Goal: Task Accomplishment & Management: Manage account settings

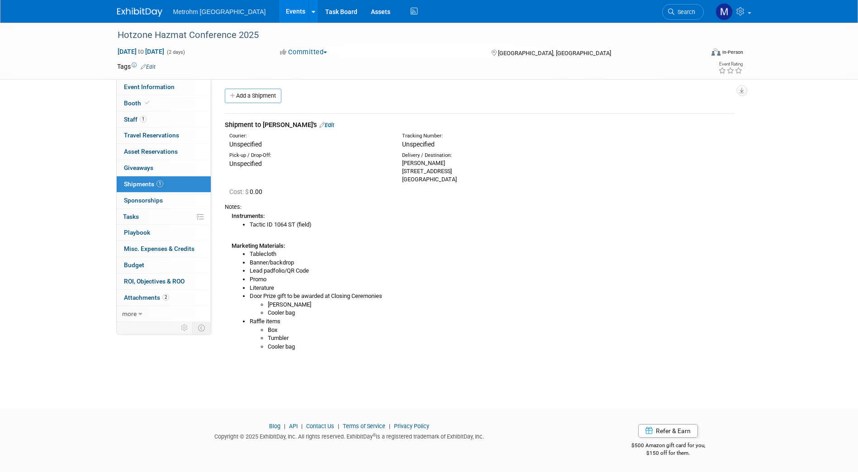
click at [319, 127] on link "Edit" at bounding box center [326, 125] width 15 height 7
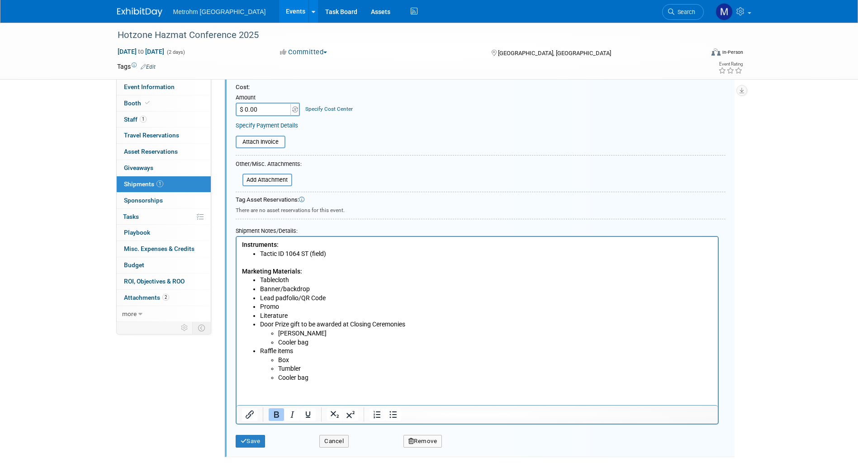
scroll to position [201, 0]
click at [313, 288] on li "Banner/backdrop" at bounding box center [485, 288] width 453 height 9
click at [262, 289] on li "Banner/backdrop" at bounding box center [485, 288] width 453 height 9
click at [261, 289] on li "Banner/backdrop" at bounding box center [485, 288] width 453 height 9
drag, startPoint x: 281, startPoint y: 288, endPoint x: 258, endPoint y: 286, distance: 23.5
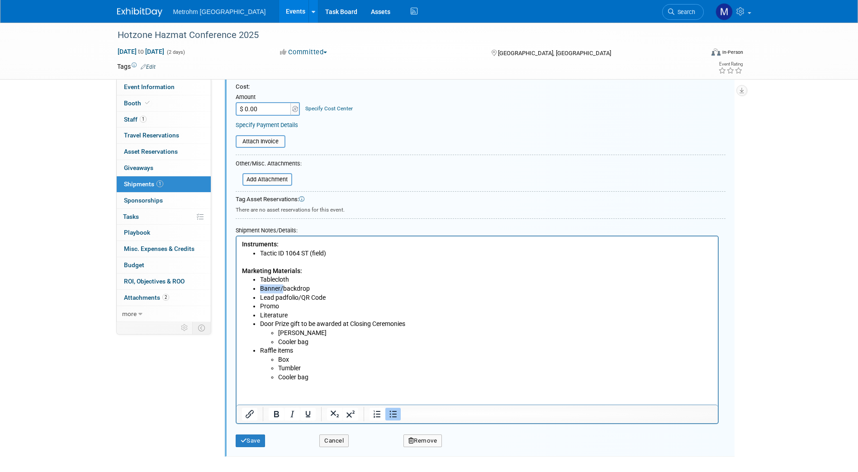
click at [258, 286] on ul "Tablecloth Banner/backdrop Lead padfolio/QR Code Promo Literature Door Prize gi…" at bounding box center [476, 328] width 471 height 106
click at [302, 311] on li "Literature" at bounding box center [485, 315] width 453 height 9
click at [297, 306] on li "Promo" at bounding box center [485, 306] width 453 height 9
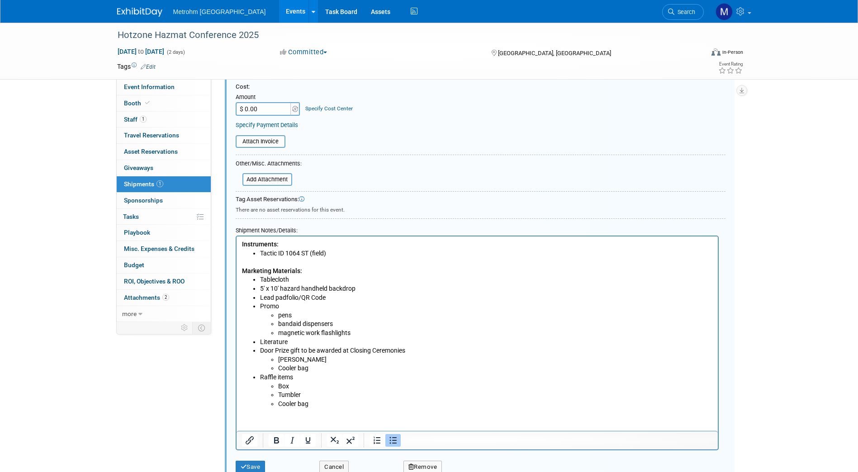
click at [312, 342] on li "Literature" at bounding box center [485, 342] width 453 height 9
click at [328, 399] on li "Tumbler" at bounding box center [495, 395] width 434 height 9
click at [324, 402] on li "Cooler bag" at bounding box center [495, 404] width 434 height 9
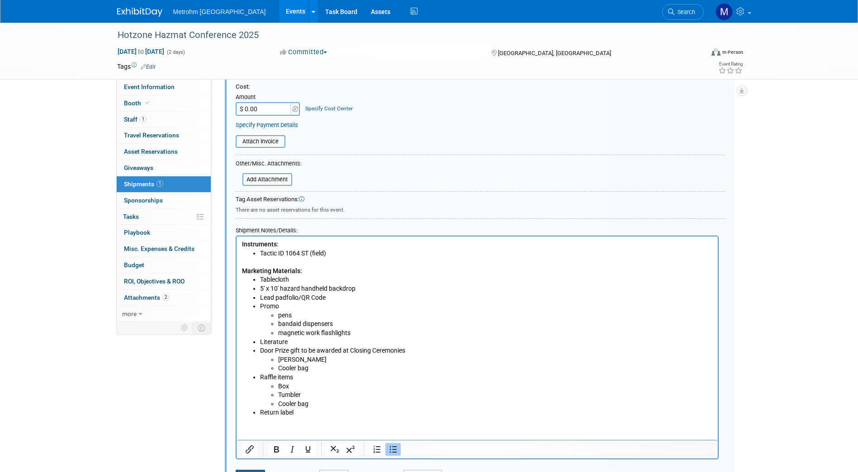
click at [260, 470] on button "Save" at bounding box center [251, 476] width 30 height 13
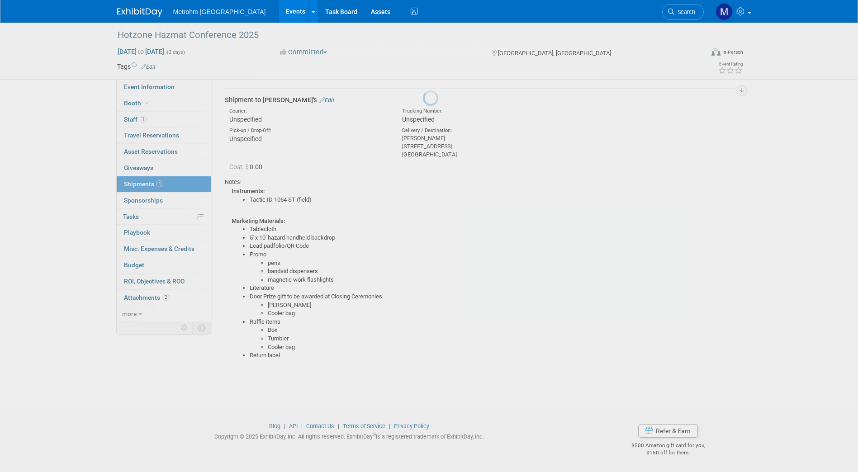
scroll to position [14, 0]
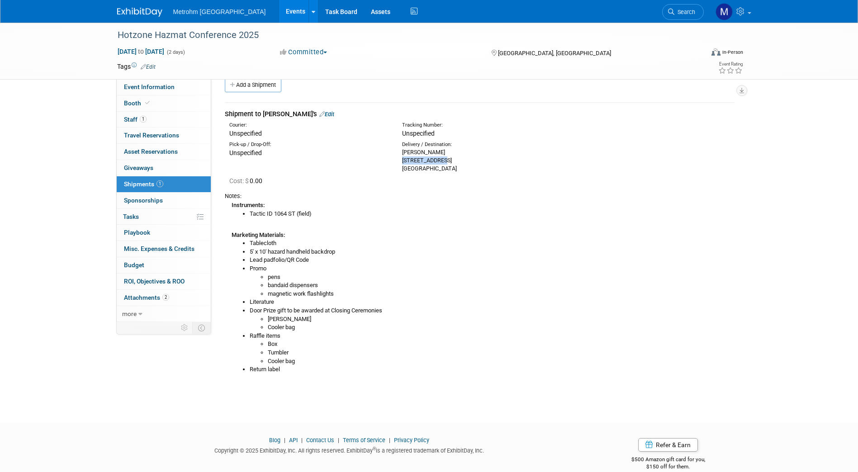
drag, startPoint x: 452, startPoint y: 164, endPoint x: 398, endPoint y: 157, distance: 54.2
click at [398, 157] on div "Delivery / Destination: Yenier Leyva 1419 W Clay St Houston, TX 77019" at bounding box center [481, 157] width 173 height 32
click at [302, 110] on div "Shipment to Yenier's Edit" at bounding box center [479, 113] width 509 height 9
click at [319, 115] on link "Edit" at bounding box center [326, 114] width 15 height 7
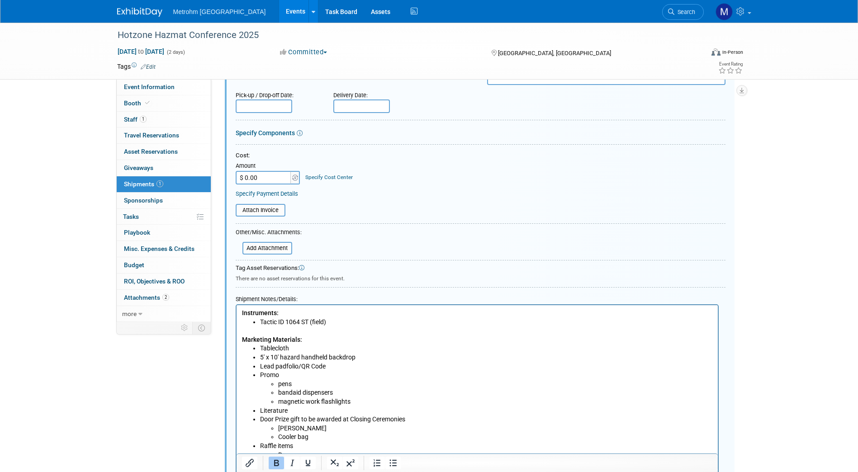
scroll to position [135, 0]
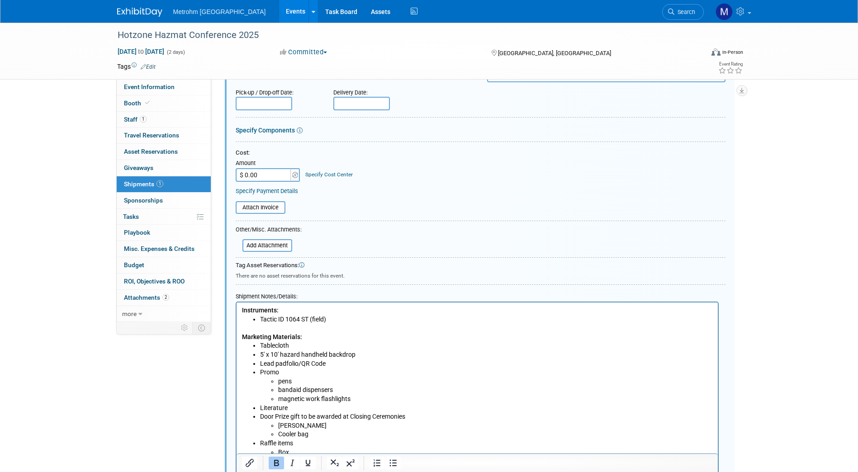
click at [304, 345] on li "Tablecloth" at bounding box center [485, 345] width 453 height 9
click at [259, 346] on li "Tablecloth -" at bounding box center [485, 345] width 453 height 9
click at [306, 348] on li "6ft Tablecloth -" at bounding box center [485, 345] width 453 height 9
drag, startPoint x: 342, startPoint y: 338, endPoint x: 319, endPoint y: 346, distance: 24.3
click at [319, 346] on body "Instruments: Tactic ID 1064 ST (field) Marketing Materials: 6ft Tablecloth - PA…" at bounding box center [476, 394] width 471 height 177
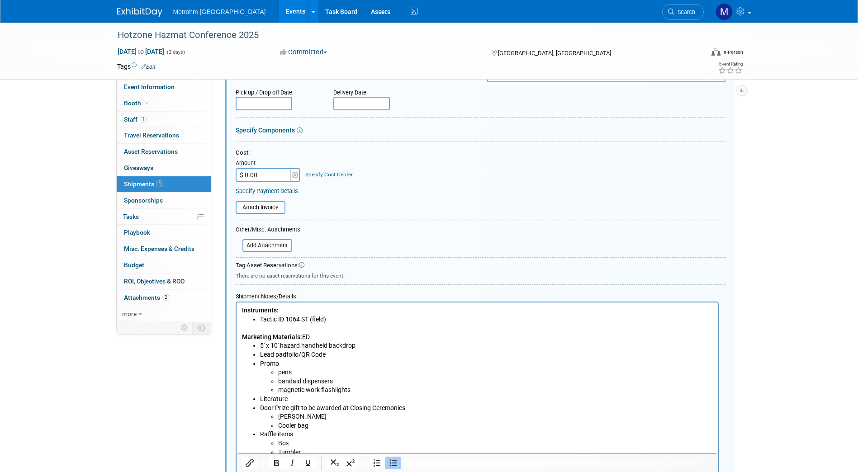
click at [333, 346] on li "5' x 10' hazard handheld backdrop" at bounding box center [485, 345] width 453 height 9
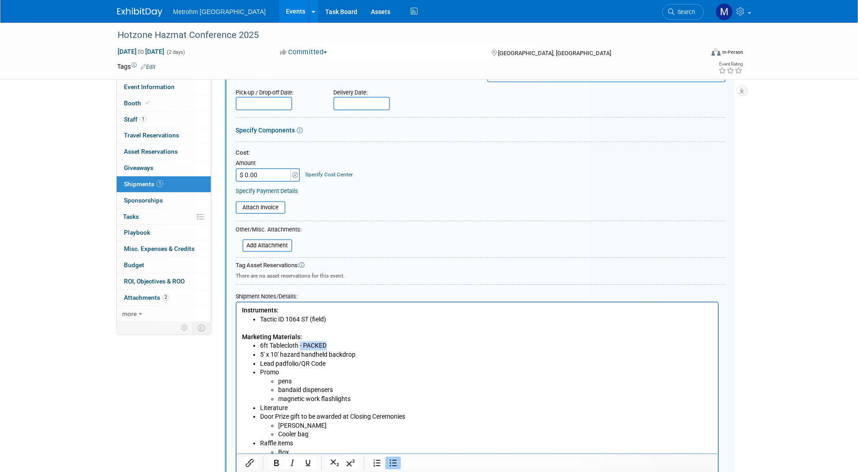
drag, startPoint x: 330, startPoint y: 346, endPoint x: 299, endPoint y: 344, distance: 30.8
click at [299, 344] on li "6ft Tablecloth - PACKED" at bounding box center [485, 345] width 453 height 9
click at [358, 354] on li "5' x 10' hazard handheld backdrop" at bounding box center [485, 354] width 453 height 9
click at [344, 368] on li "Promo pens bandaid dispensers magnetic work flashlights" at bounding box center [485, 385] width 453 height 35
click at [333, 358] on li "5' x 10' hazard handheld backdrop - PACKED" at bounding box center [485, 354] width 453 height 9
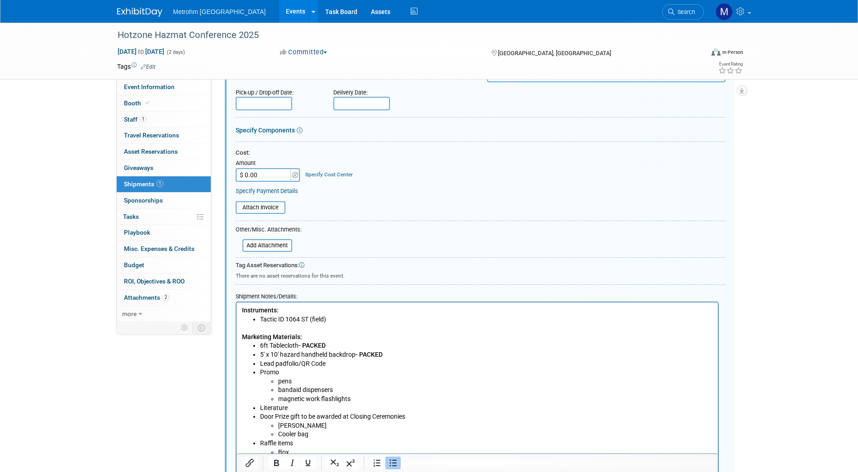
click at [333, 361] on li "Lead padfolio/QR Code" at bounding box center [485, 363] width 453 height 9
click at [311, 369] on li "Promo pens bandaid dispensers magnetic work flashlights" at bounding box center [485, 385] width 453 height 35
click at [293, 370] on li "Promo pens bandaid dispensers magnetic work flashlights" at bounding box center [485, 385] width 453 height 35
click at [282, 371] on li "Promo pens bandaid dispensers magnetic work flashlights" at bounding box center [485, 385] width 453 height 35
click at [279, 374] on li "Promo pens bandaid dispensers magnetic work flashlights" at bounding box center [485, 385] width 453 height 35
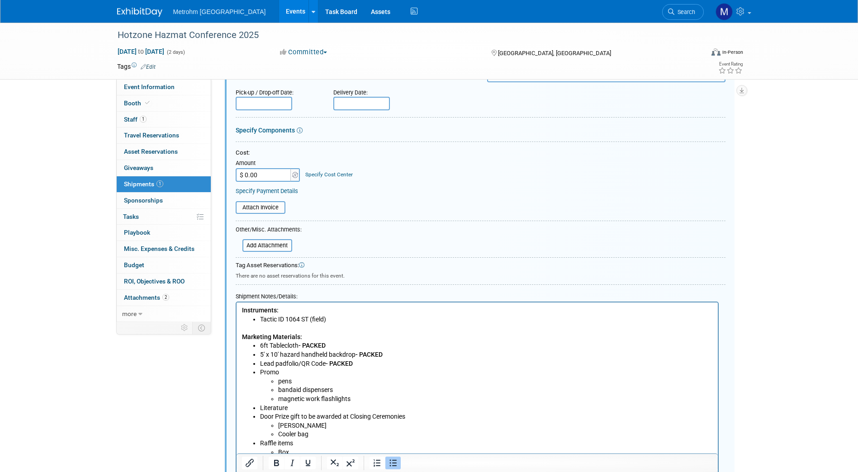
click at [276, 370] on li "Promo pens bandaid dispensers magnetic work flashlights" at bounding box center [485, 385] width 453 height 35
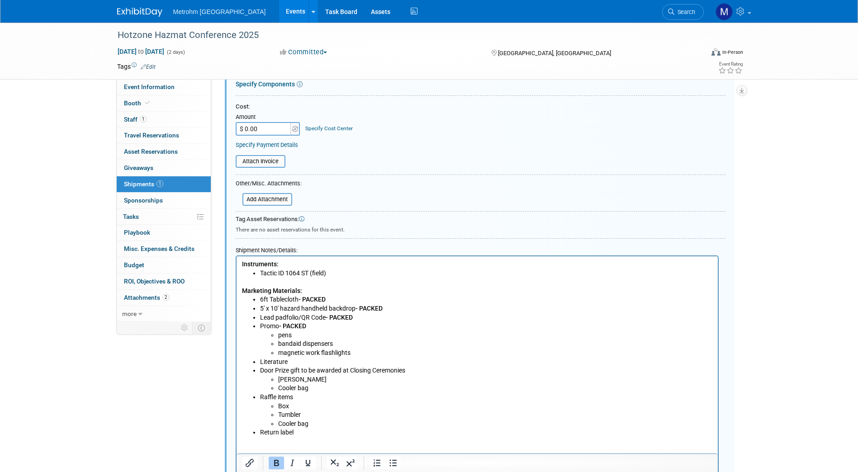
scroll to position [182, 0]
click at [323, 389] on li "Cooler bag" at bounding box center [495, 387] width 434 height 9
click at [262, 373] on li "Door Prize gift to be awarded at Closing Ceremonies Tumber Cooler bag" at bounding box center [485, 378] width 453 height 27
click at [304, 376] on li "Tumber" at bounding box center [495, 378] width 434 height 9
click at [310, 383] on li "Cooler bag" at bounding box center [495, 387] width 434 height 9
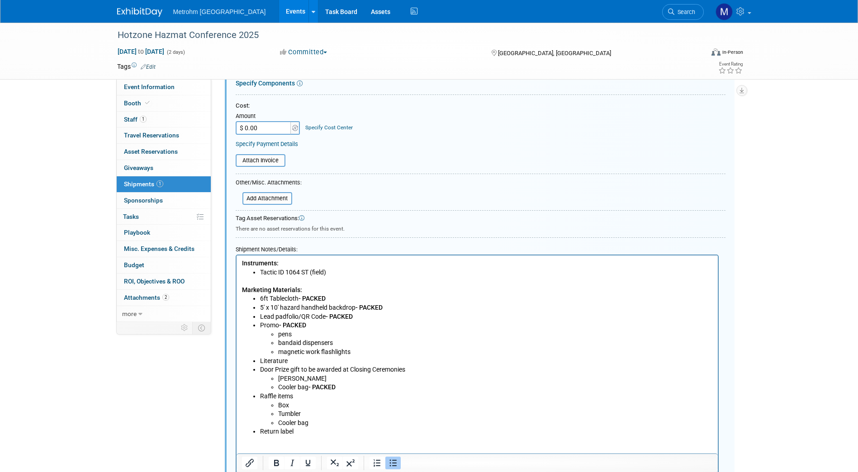
click at [315, 421] on li "Cooler bag" at bounding box center [495, 423] width 434 height 9
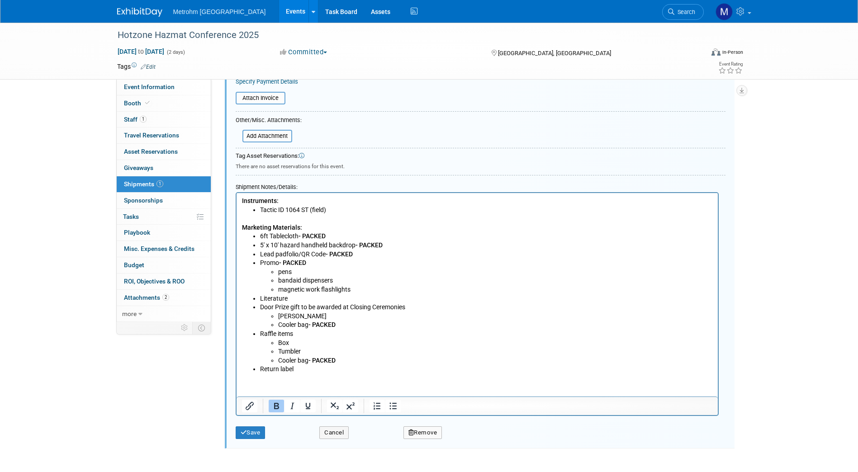
scroll to position [245, 0]
click at [260, 432] on button "Save" at bounding box center [251, 432] width 30 height 13
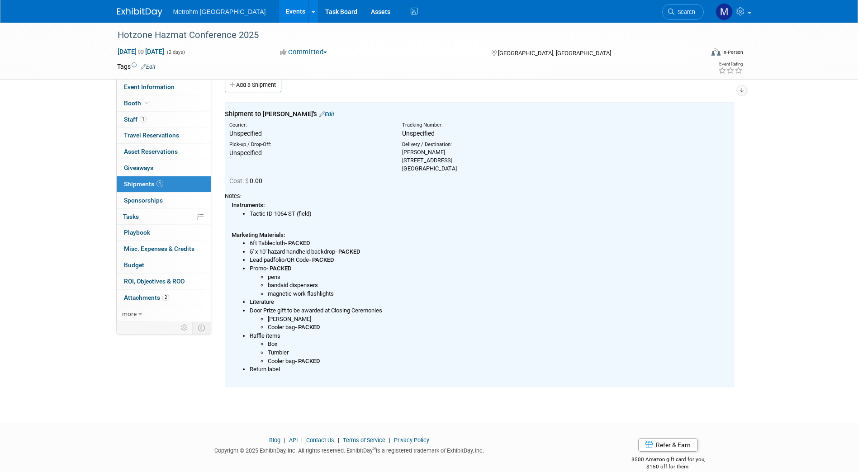
scroll to position [28, 0]
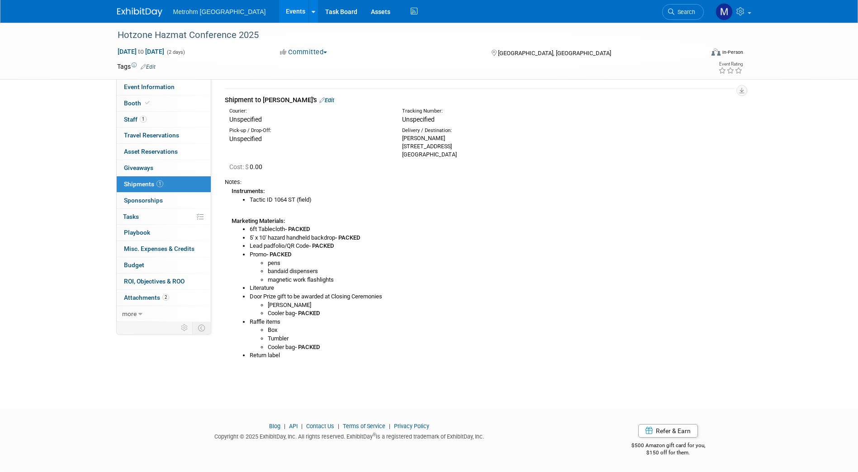
click at [319, 99] on link "Edit" at bounding box center [326, 100] width 15 height 7
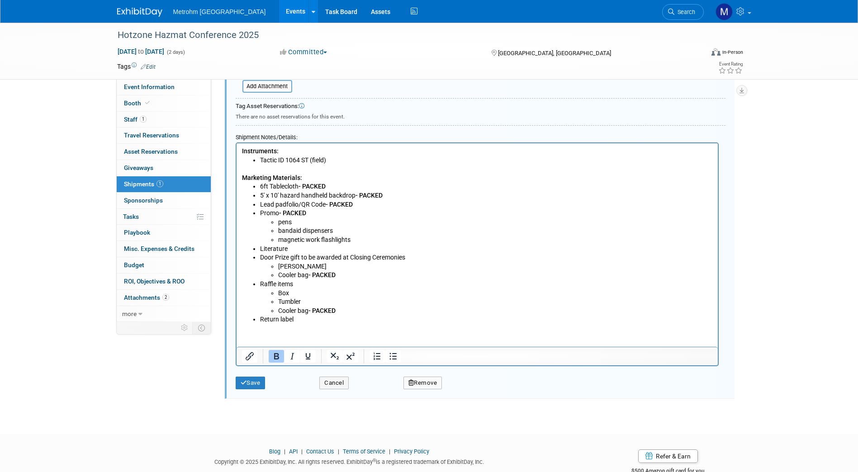
scroll to position [294, 0]
click at [311, 253] on li "Door Prize gift to be awarded at Closing Ceremonies Tumber Cooler bag - PACKED" at bounding box center [485, 266] width 453 height 27
click at [310, 249] on li "Literature" at bounding box center [485, 248] width 453 height 9
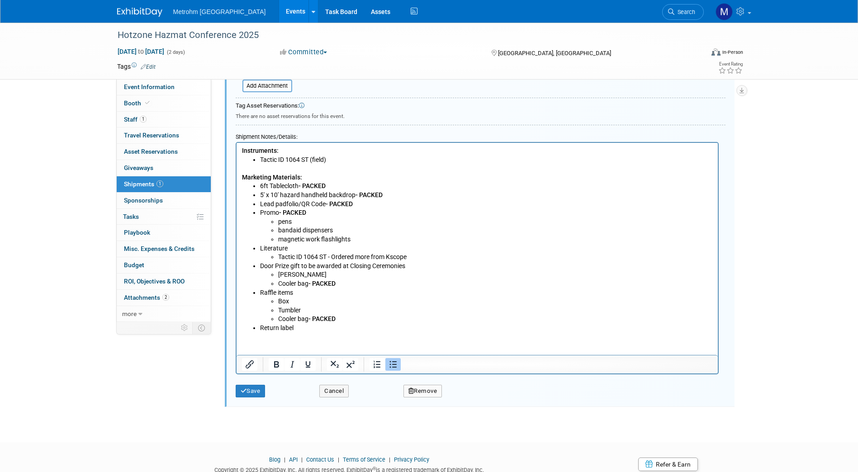
click at [417, 257] on li "Tactic ID 1064 ST - Ordered more from Kscope" at bounding box center [495, 257] width 434 height 9
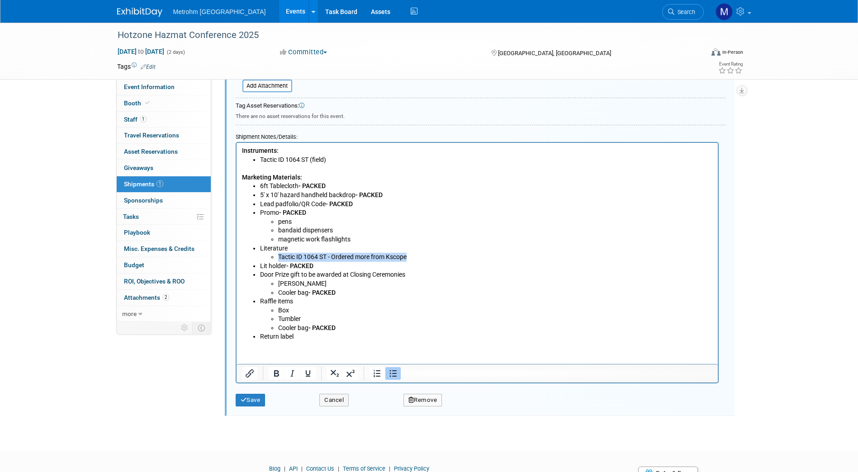
drag, startPoint x: 417, startPoint y: 257, endPoint x: 273, endPoint y: 258, distance: 143.3
click at [273, 258] on ul "Tactic ID 1064 ST - Ordered more from Kscope" at bounding box center [485, 257] width 453 height 9
click at [301, 309] on li "Box" at bounding box center [495, 310] width 434 height 9
drag, startPoint x: 305, startPoint y: 318, endPoint x: 279, endPoint y: 320, distance: 25.4
click at [279, 320] on li "Tumbler" at bounding box center [495, 319] width 434 height 9
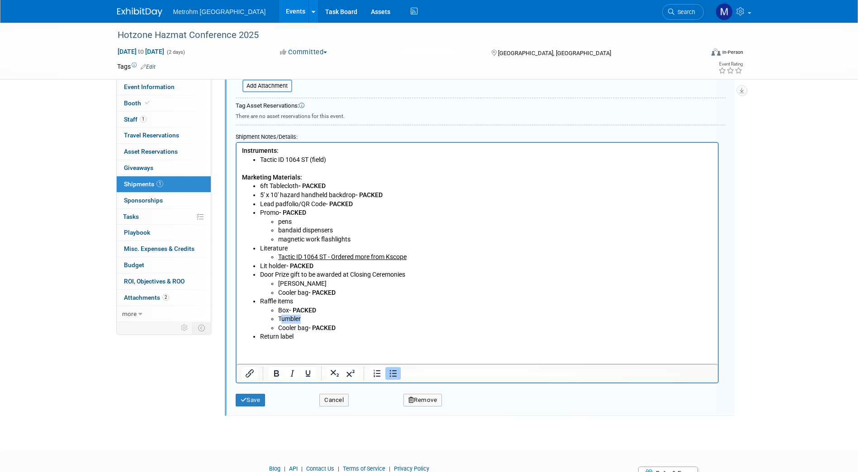
click at [279, 320] on li "Tumbler" at bounding box center [495, 319] width 434 height 9
drag, startPoint x: 301, startPoint y: 321, endPoint x: 276, endPoint y: 317, distance: 24.7
click at [276, 317] on ul "Box - PACKED Tumbler Cooler bag - PACKED" at bounding box center [485, 319] width 453 height 27
drag, startPoint x: 301, startPoint y: 282, endPoint x: 273, endPoint y: 286, distance: 27.4
click at [273, 286] on ul "Tumber Cooler bag - PACKED" at bounding box center [485, 288] width 453 height 18
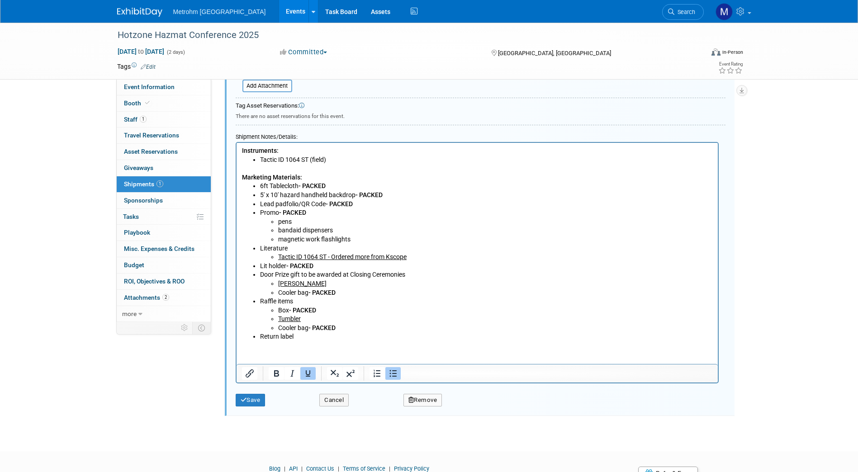
click at [338, 279] on li "Tumber" at bounding box center [495, 283] width 434 height 9
click at [289, 286] on u "Tumber" at bounding box center [302, 283] width 48 height 7
click at [292, 283] on u "Tumber" at bounding box center [302, 283] width 48 height 7
click at [355, 328] on li "Cooler bag - PACKED" at bounding box center [495, 328] width 434 height 9
click at [257, 400] on button "Save" at bounding box center [251, 400] width 30 height 13
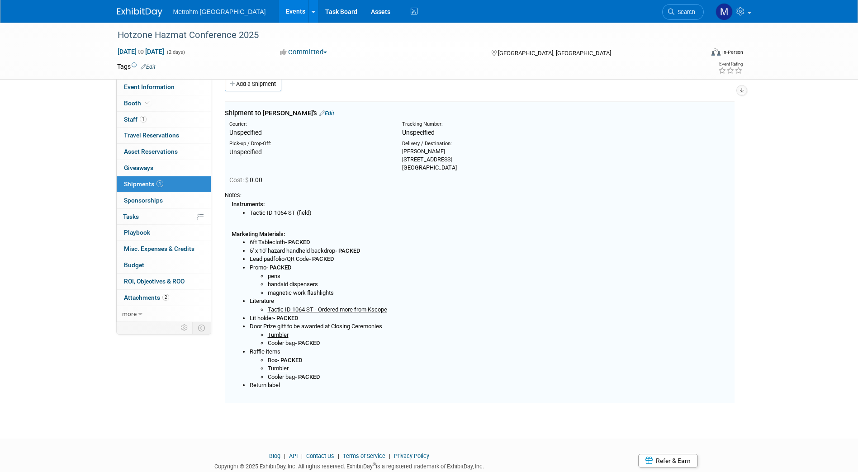
scroll to position [14, 0]
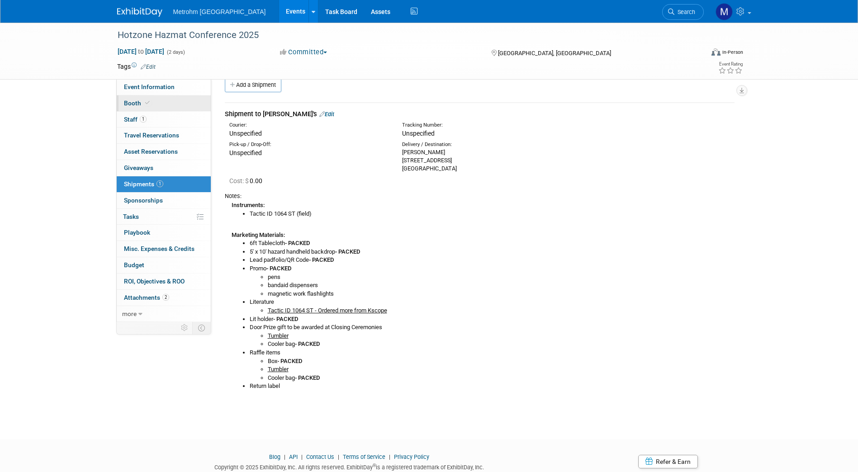
click at [163, 100] on link "Booth" at bounding box center [164, 103] width 94 height 16
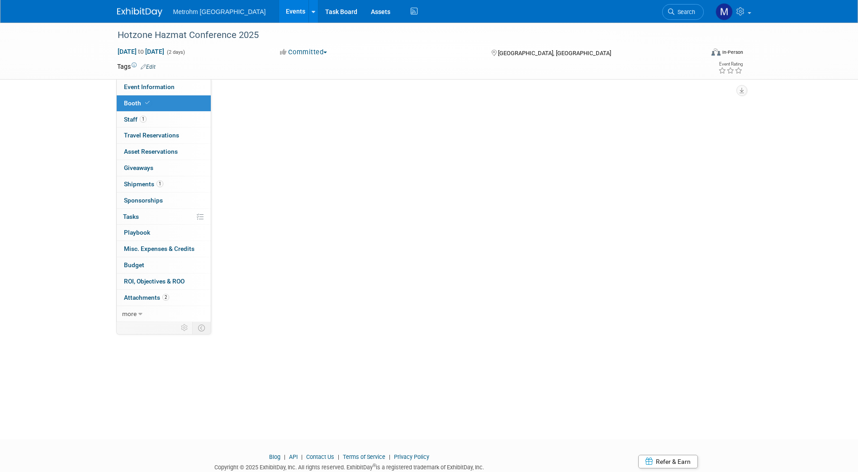
scroll to position [0, 0]
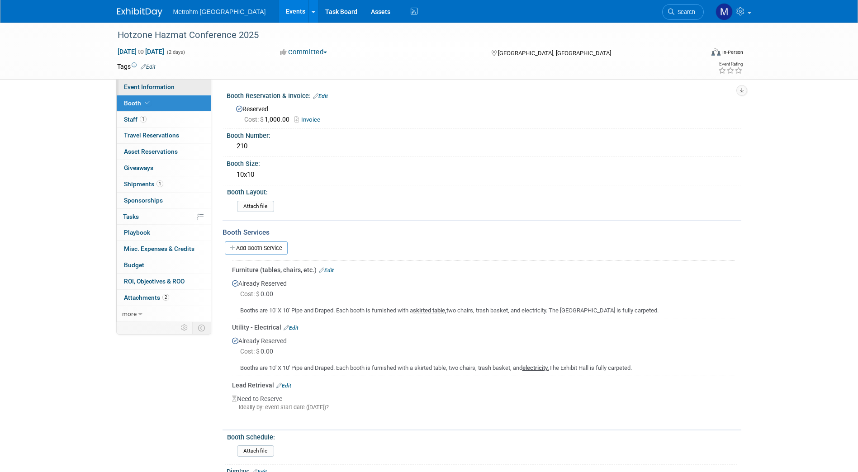
click at [165, 88] on span "Event Information" at bounding box center [149, 86] width 51 height 7
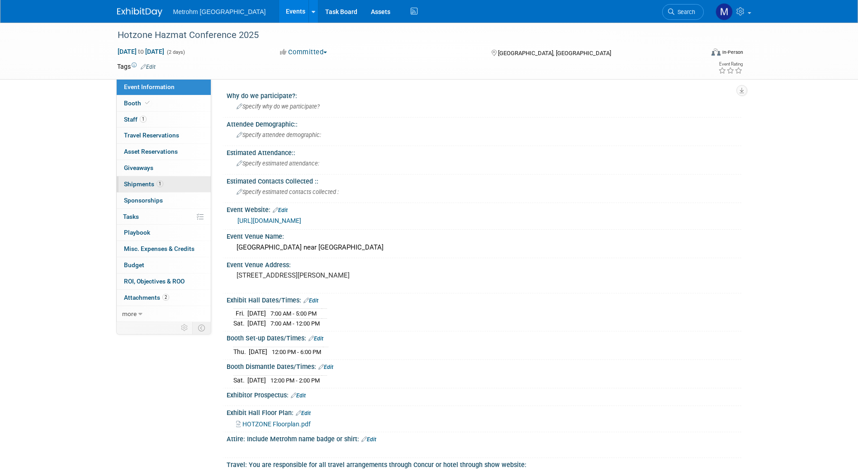
click at [154, 186] on span "Shipments 1" at bounding box center [143, 183] width 39 height 7
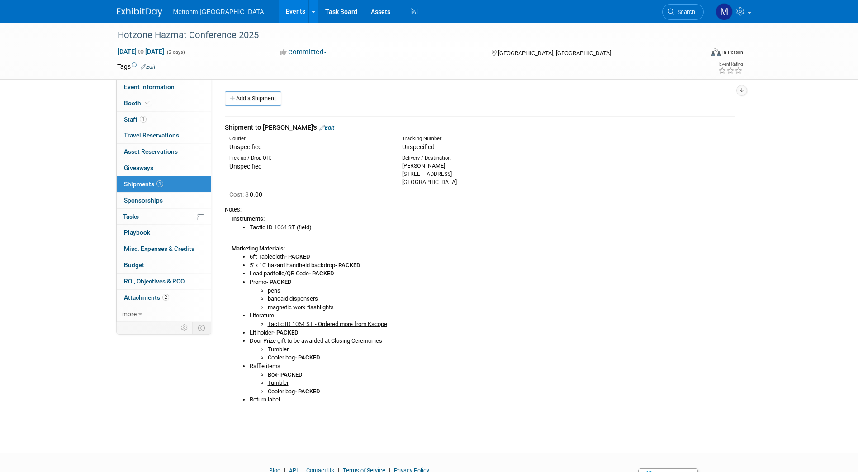
click at [319, 127] on link "Edit" at bounding box center [326, 127] width 15 height 7
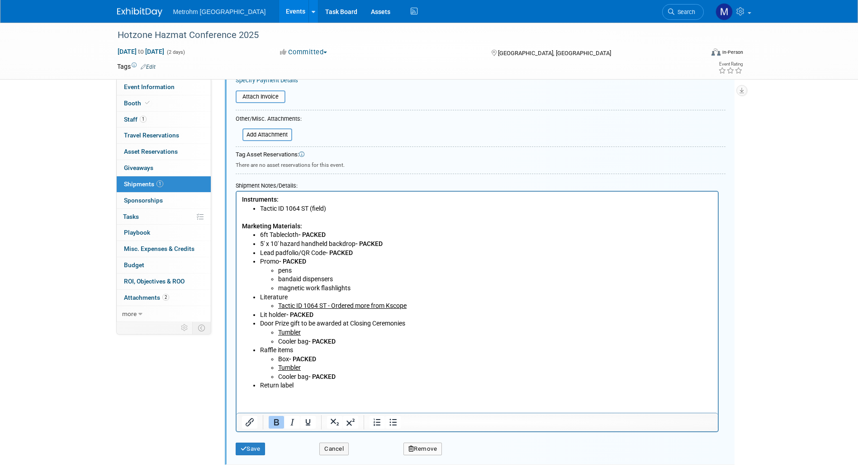
scroll to position [246, 0]
click at [260, 388] on li "Return label" at bounding box center [485, 385] width 453 height 9
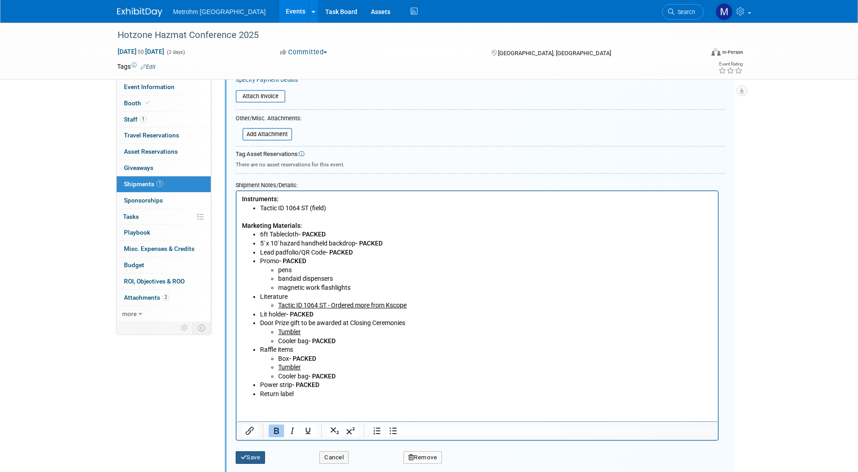
click at [258, 456] on button "Save" at bounding box center [251, 457] width 30 height 13
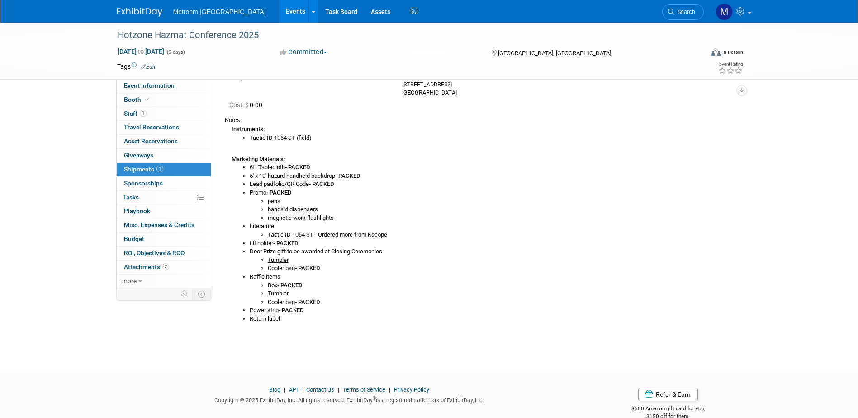
scroll to position [90, 0]
click at [481, 300] on li "Cooler bag - PACKED" at bounding box center [501, 301] width 467 height 9
click at [158, 99] on link "Booth" at bounding box center [164, 100] width 94 height 14
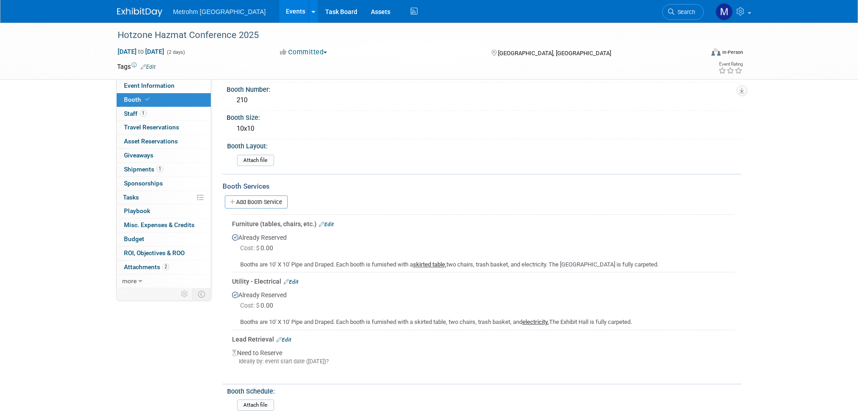
scroll to position [136, 0]
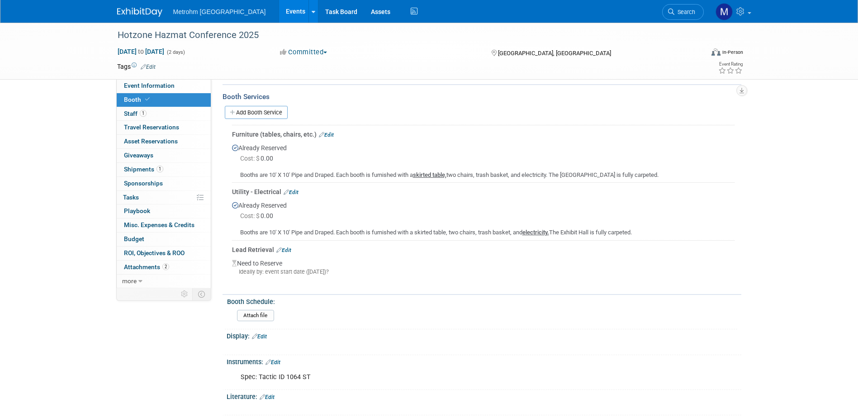
click at [171, 93] on link "Booth" at bounding box center [164, 100] width 94 height 14
click at [176, 170] on link "1 Shipments 1" at bounding box center [164, 170] width 94 height 14
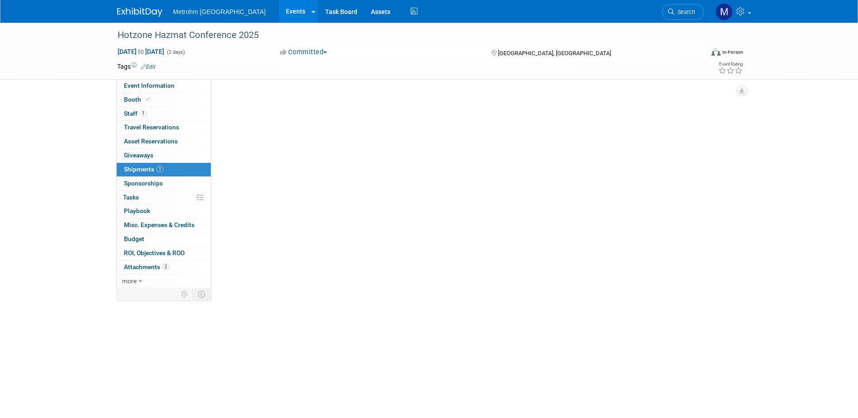
scroll to position [0, 0]
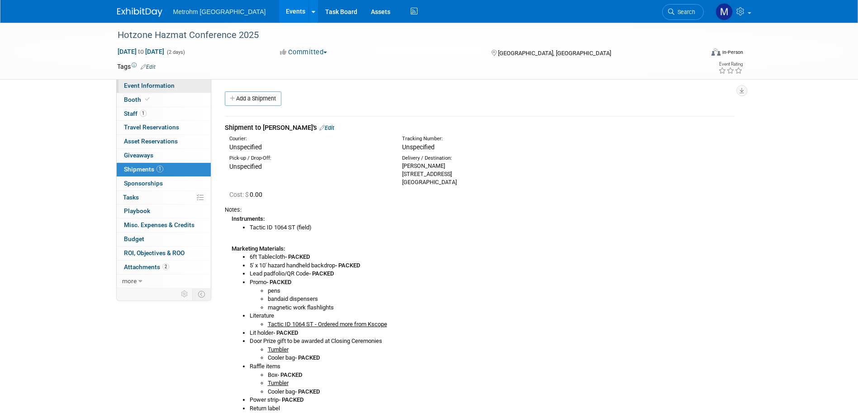
click at [156, 81] on link "Event Information" at bounding box center [164, 86] width 94 height 14
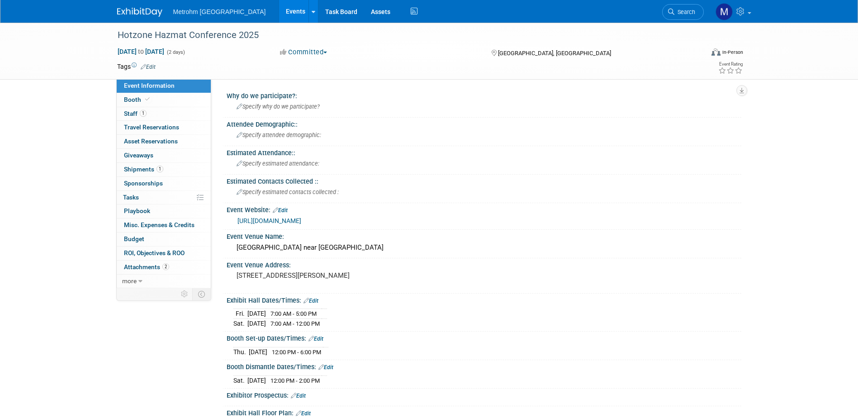
click at [131, 12] on img at bounding box center [139, 12] width 45 height 9
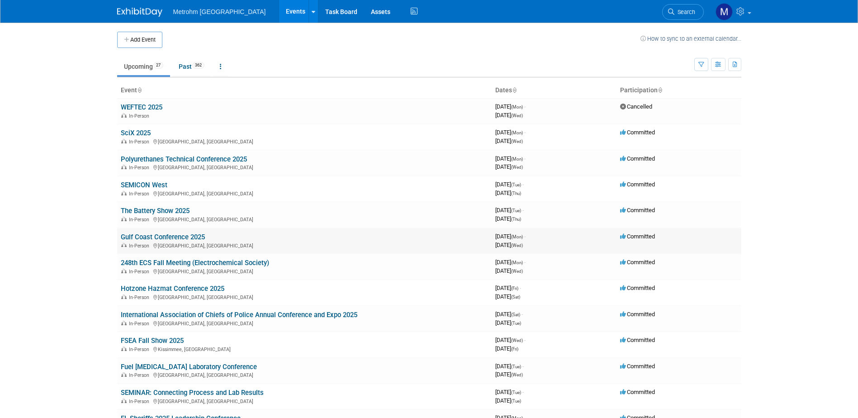
click at [153, 240] on link "Gulf Coast Conference 2025" at bounding box center [163, 237] width 84 height 8
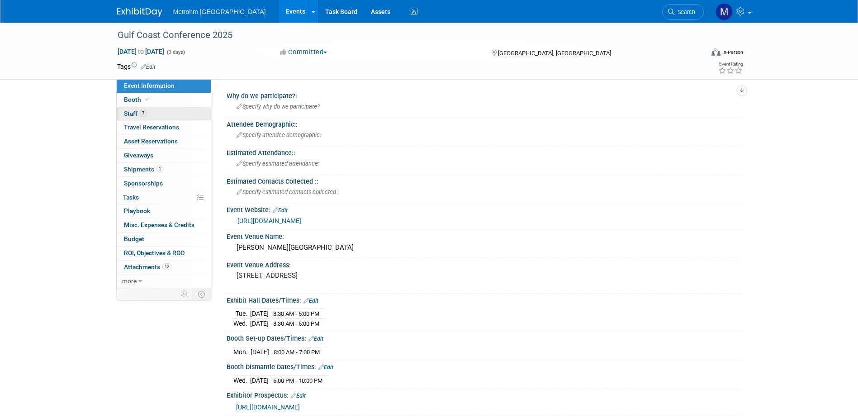
click at [151, 117] on link "7 Staff 7" at bounding box center [164, 114] width 94 height 14
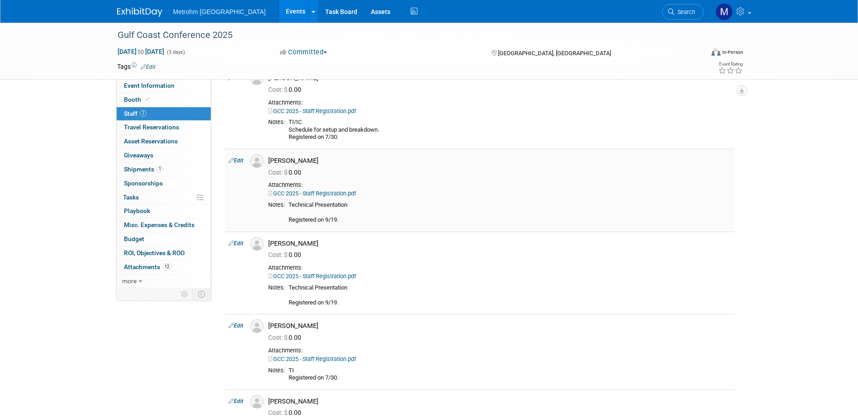
scroll to position [181, 0]
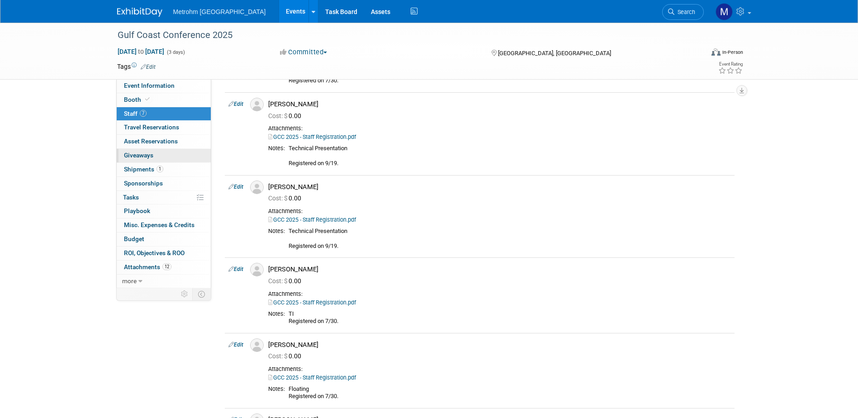
click at [151, 161] on link "0 Giveaways 0" at bounding box center [164, 156] width 94 height 14
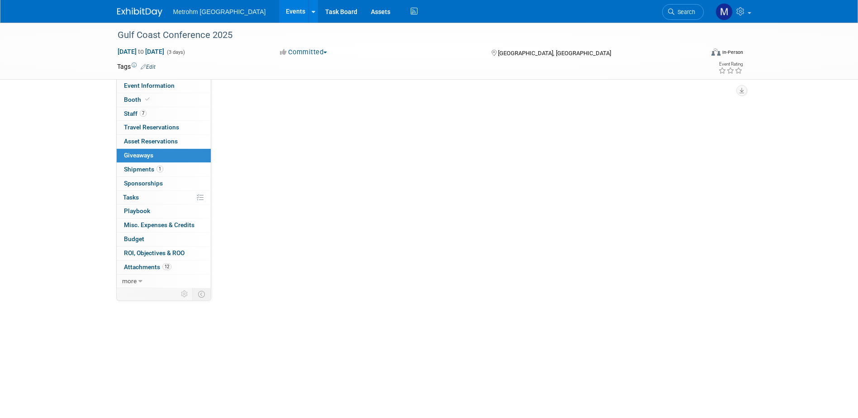
scroll to position [0, 0]
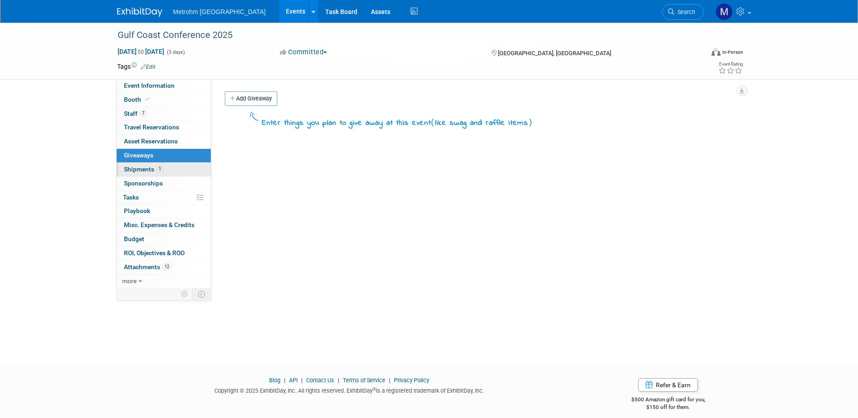
click at [152, 166] on span "Shipments 1" at bounding box center [143, 168] width 39 height 7
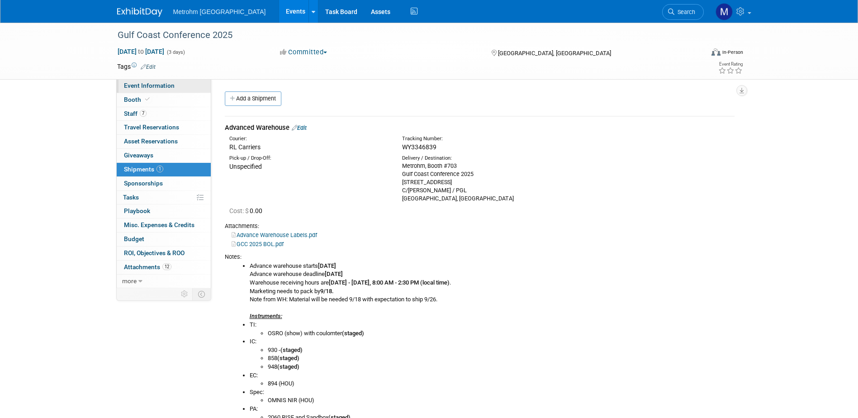
click at [157, 85] on span "Event Information" at bounding box center [149, 85] width 51 height 7
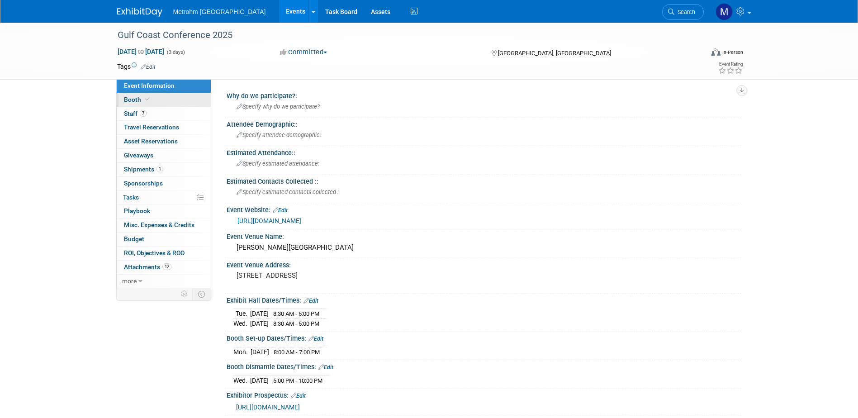
click at [162, 96] on link "Booth" at bounding box center [164, 100] width 94 height 14
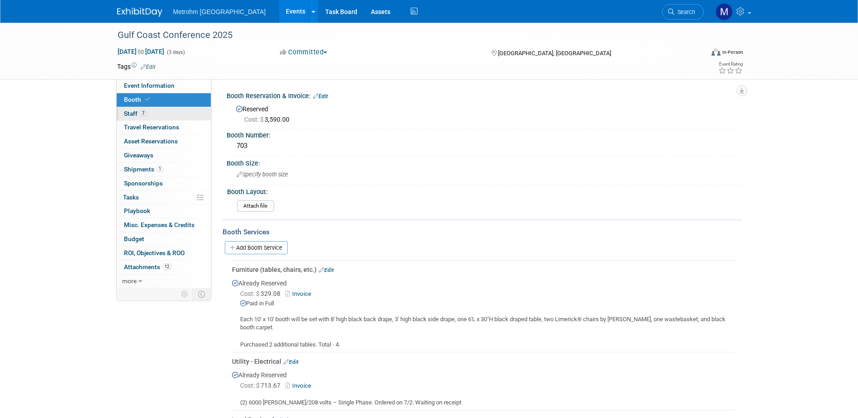
click at [166, 120] on link "7 Staff 7" at bounding box center [164, 114] width 94 height 14
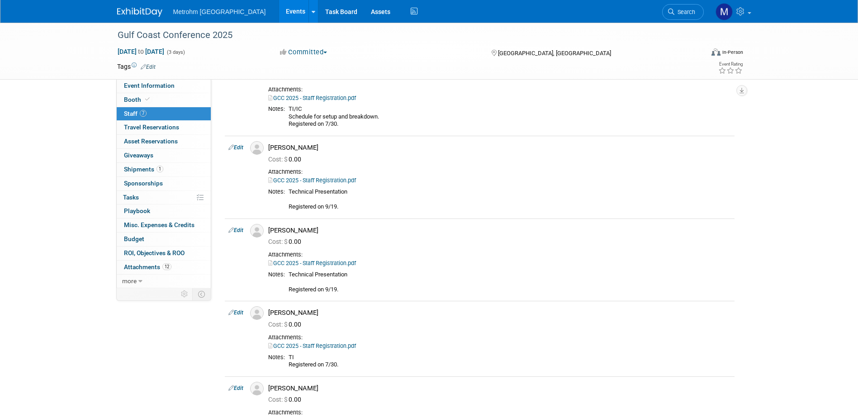
scroll to position [134, 0]
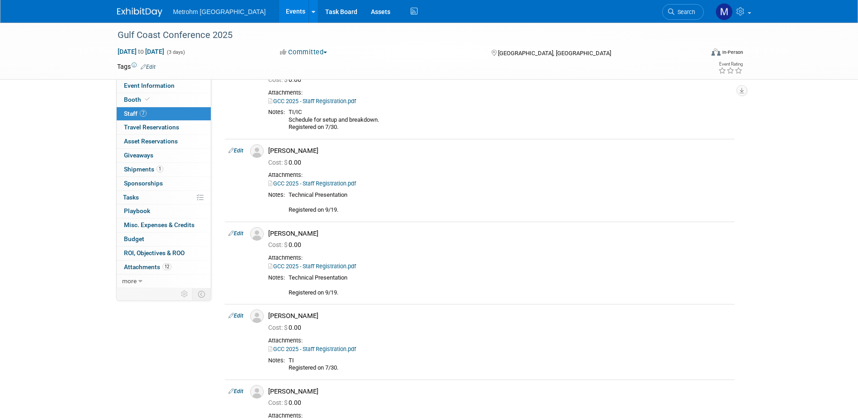
click at [130, 8] on img at bounding box center [139, 12] width 45 height 9
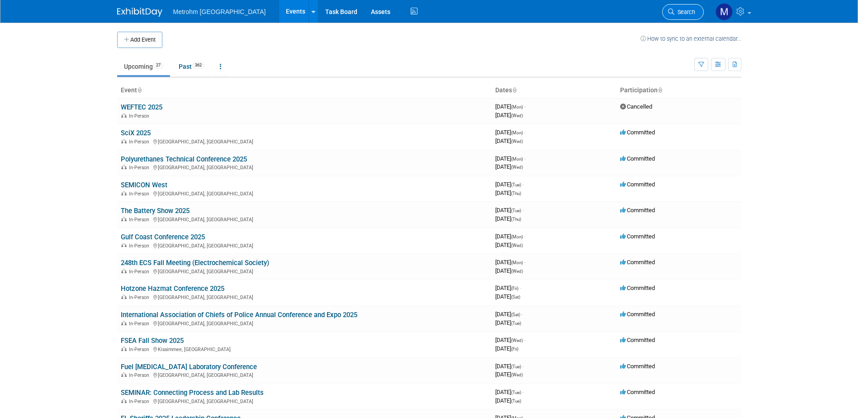
click at [688, 5] on link "Search" at bounding box center [683, 12] width 42 height 16
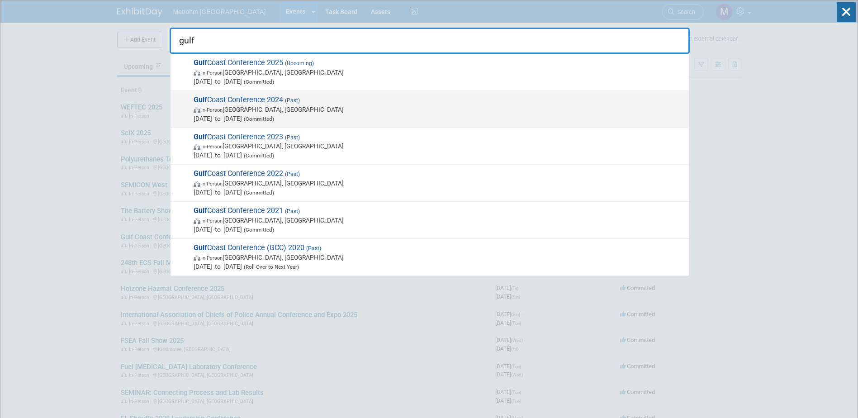
type input "gulf"
click at [360, 113] on span "In-Person Galveston, TX" at bounding box center [438, 109] width 490 height 9
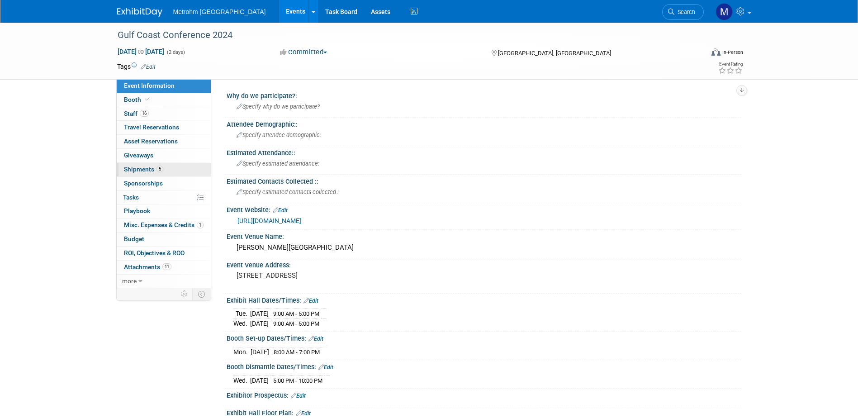
click at [156, 170] on span "5" at bounding box center [159, 168] width 7 height 7
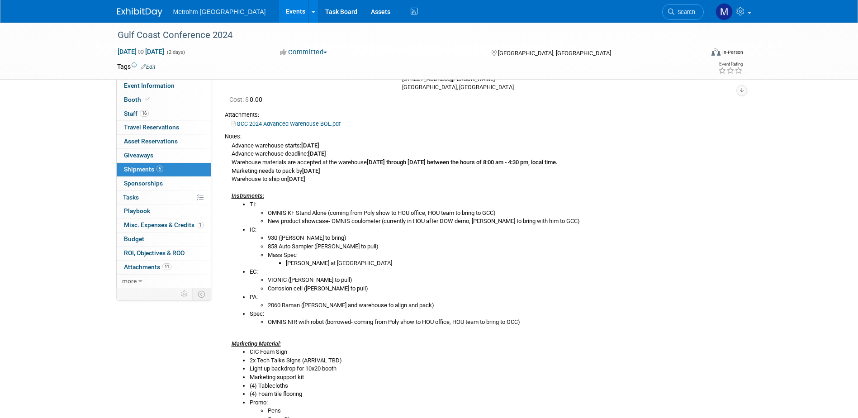
scroll to position [136, 0]
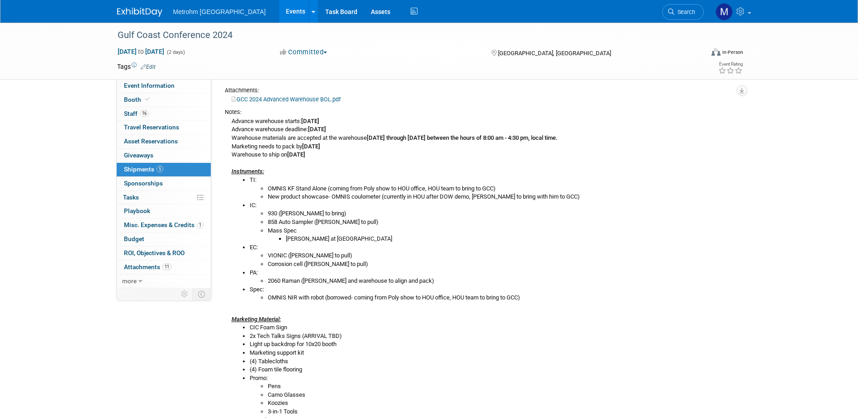
drag, startPoint x: 131, startPoint y: 0, endPoint x: 122, endPoint y: 11, distance: 13.8
click at [122, 11] on img at bounding box center [139, 12] width 45 height 9
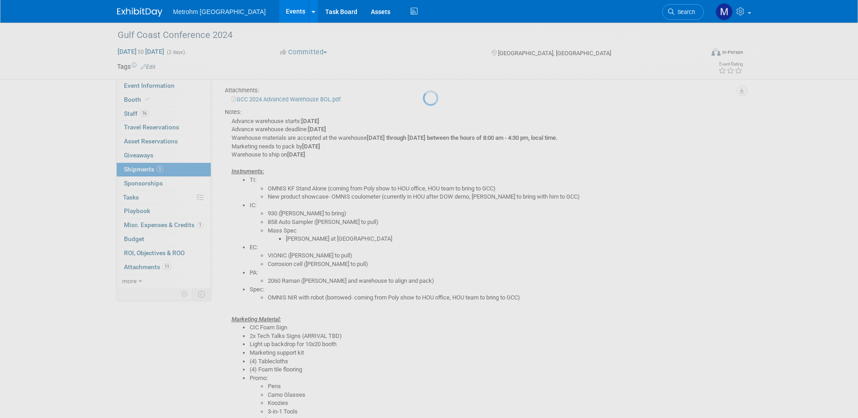
click at [122, 11] on img at bounding box center [139, 12] width 45 height 9
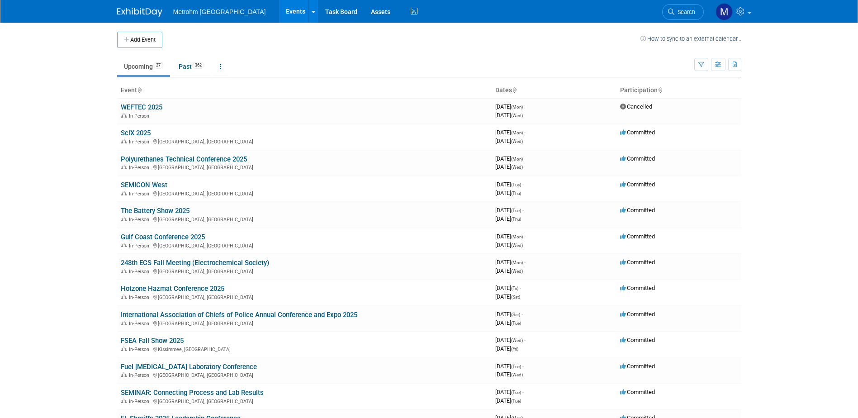
click at [148, 67] on link "Upcoming 27" at bounding box center [143, 66] width 53 height 17
click at [168, 236] on link "Gulf Coast Conference 2025" at bounding box center [163, 237] width 84 height 8
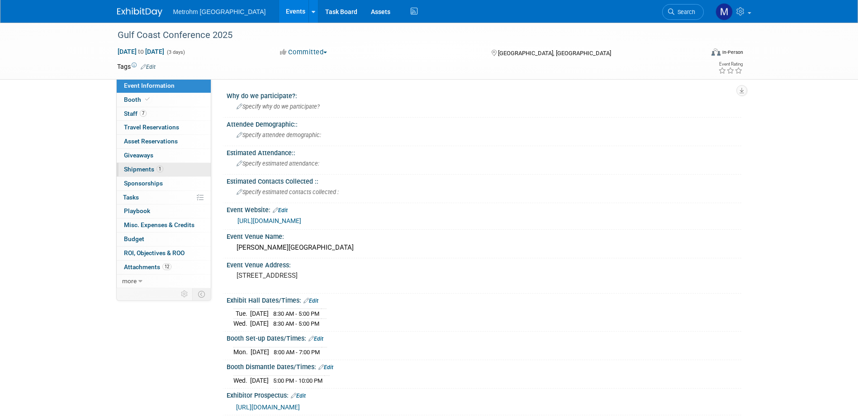
click at [167, 170] on link "1 Shipments 1" at bounding box center [164, 170] width 94 height 14
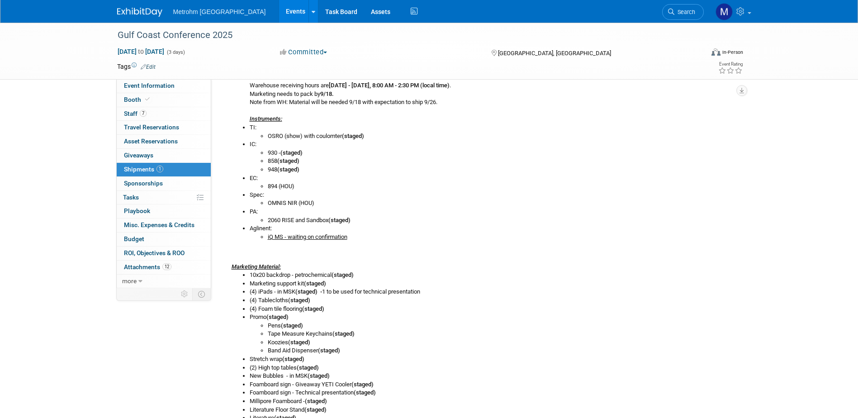
scroll to position [226, 0]
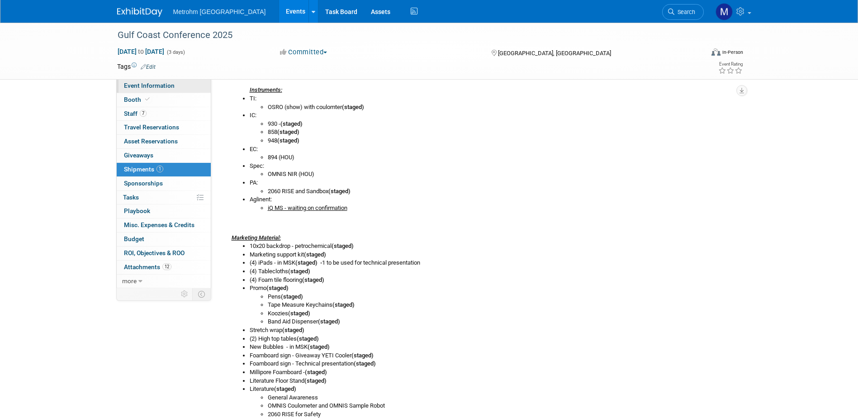
click at [169, 87] on span "Event Information" at bounding box center [149, 85] width 51 height 7
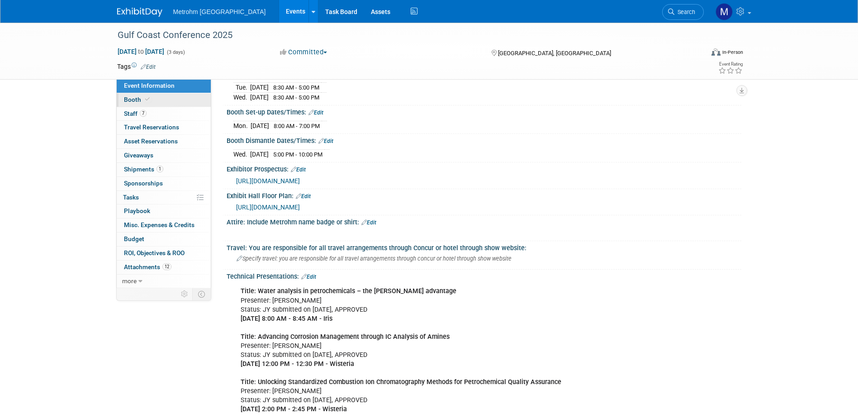
click at [167, 100] on link "Booth" at bounding box center [164, 100] width 94 height 14
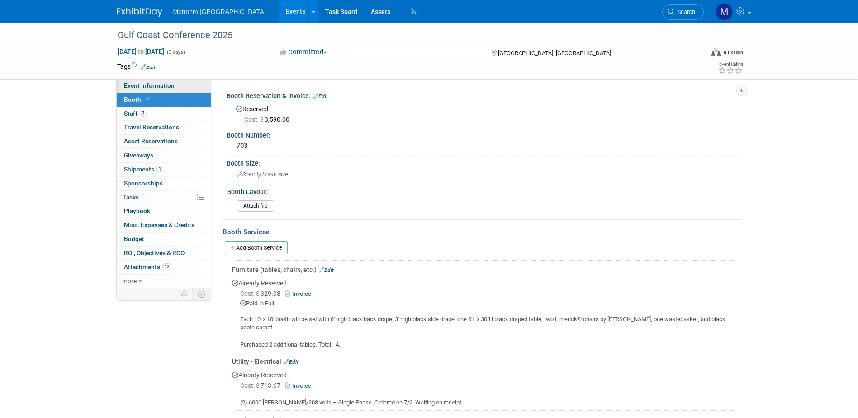
click at [183, 86] on link "Event Information" at bounding box center [164, 86] width 94 height 14
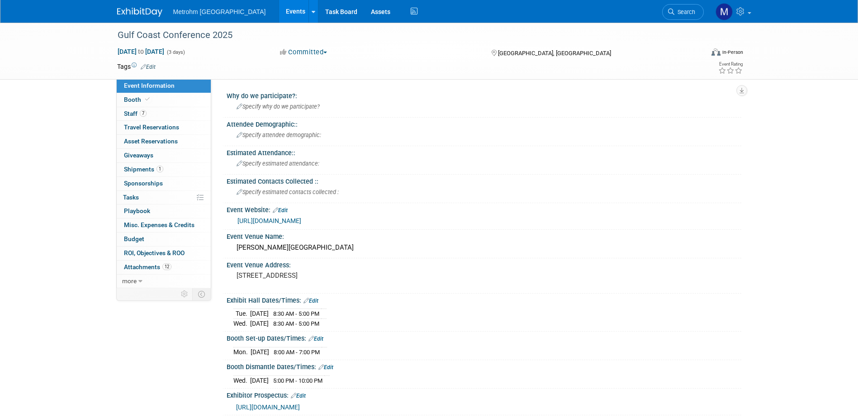
click at [128, 10] on img at bounding box center [139, 12] width 45 height 9
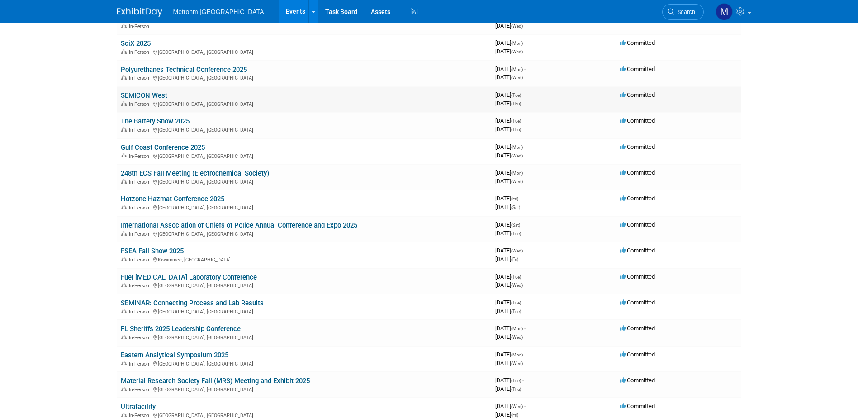
scroll to position [90, 0]
click at [192, 172] on link "248th ECS Fall Meeting (Electrochemical Society)" at bounding box center [195, 172] width 148 height 8
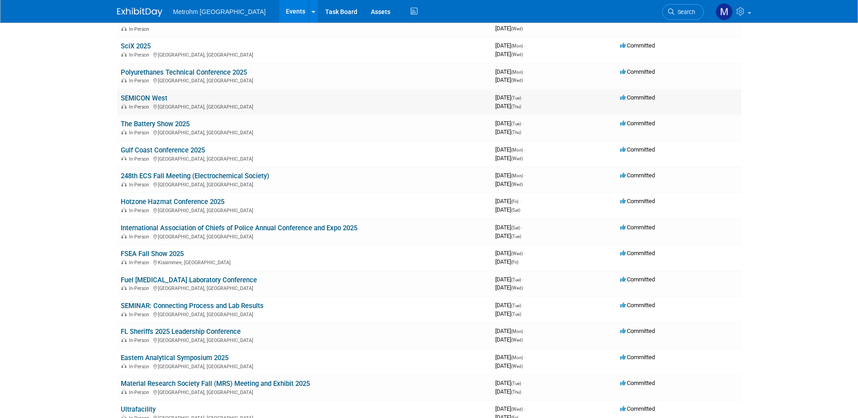
click at [163, 97] on link "SEMICON West" at bounding box center [144, 98] width 47 height 8
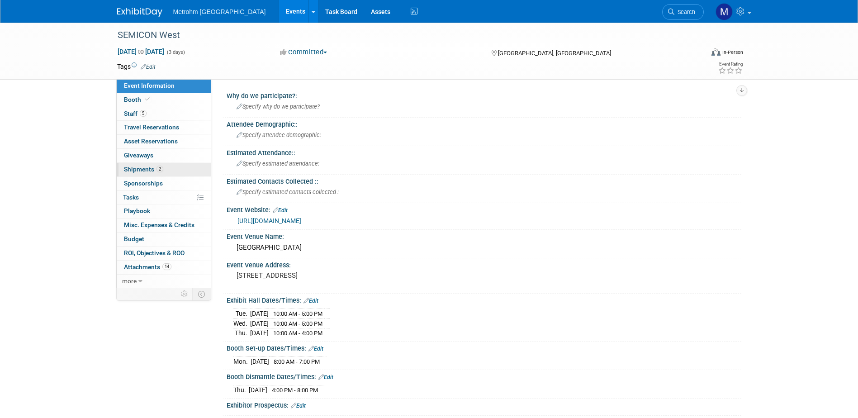
click at [152, 170] on span "Shipments 2" at bounding box center [143, 168] width 39 height 7
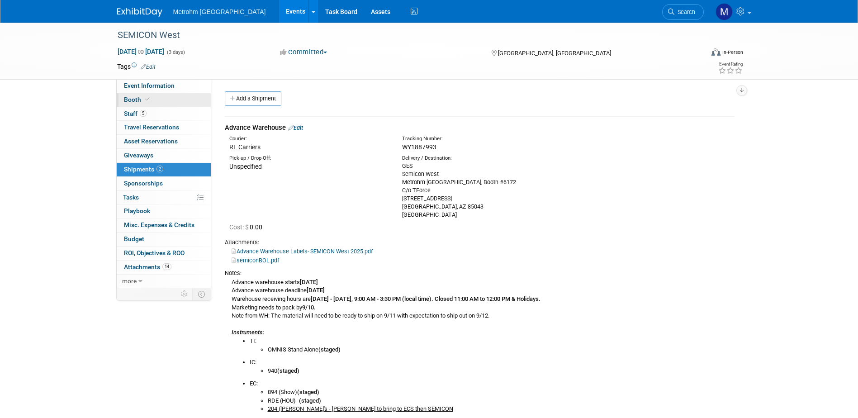
click at [140, 103] on span "Booth" at bounding box center [138, 99] width 28 height 7
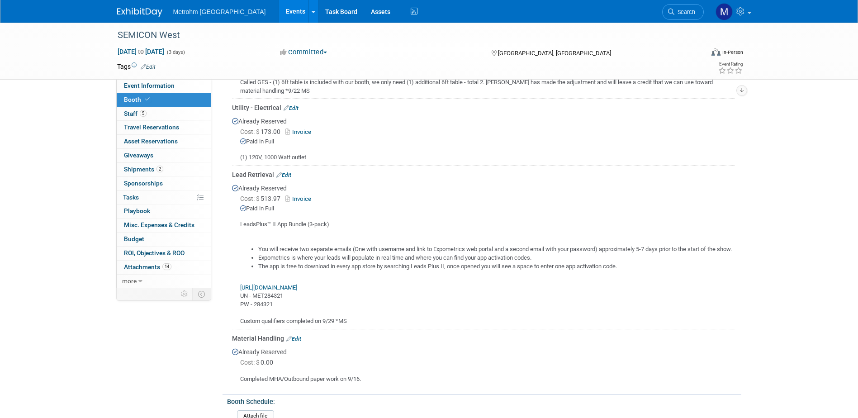
scroll to position [362, 0]
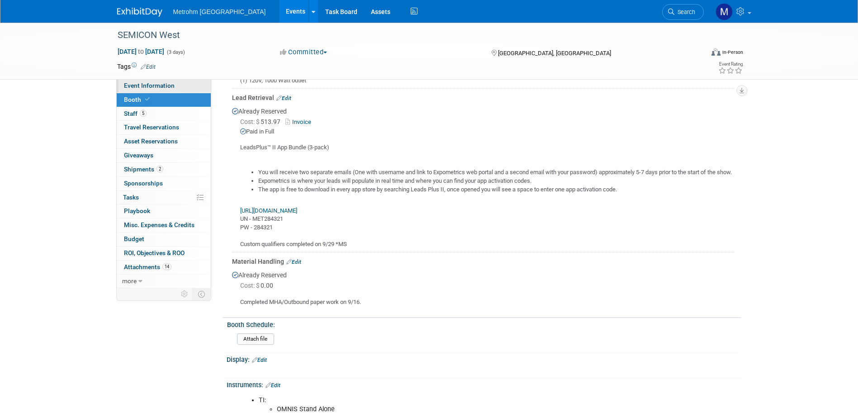
click at [134, 88] on span "Event Information" at bounding box center [149, 85] width 51 height 7
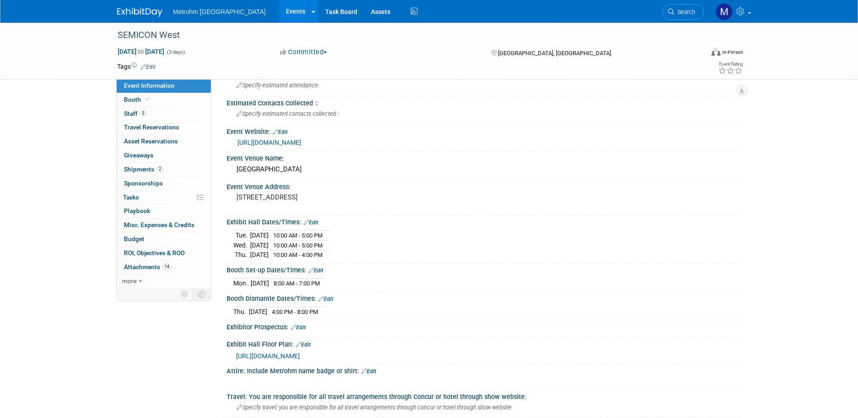
scroll to position [90, 0]
